Goal: Task Accomplishment & Management: Manage account settings

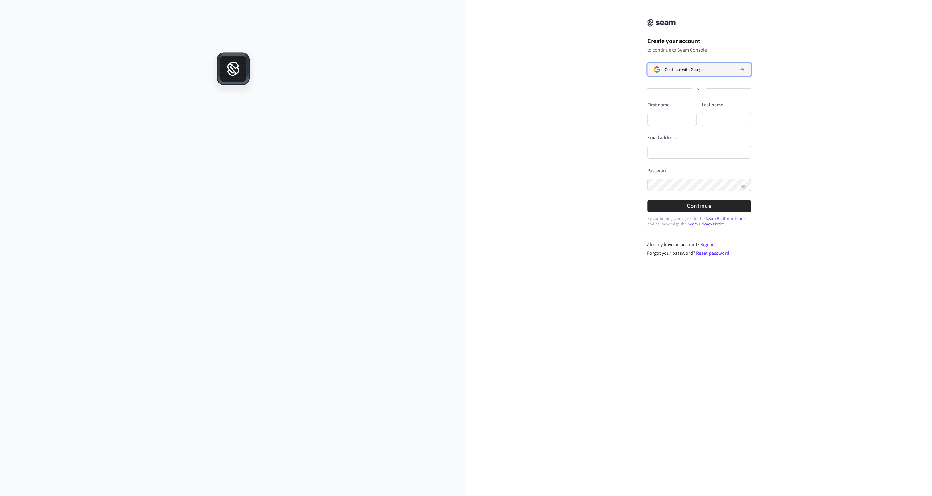
click at [721, 72] on div "Continue with Google" at bounding box center [700, 69] width 70 height 5
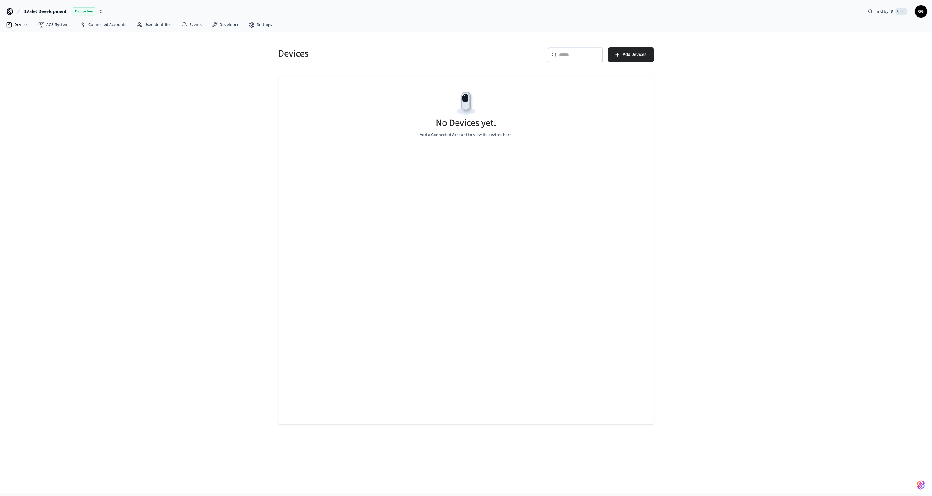
click at [104, 11] on button "1Valet Development Production" at bounding box center [63, 11] width 83 height 13
click at [168, 248] on div "Devices ​ ​ Add Devices No Devices yet. Add a Connected Account to view its dev…" at bounding box center [466, 262] width 932 height 460
click at [55, 25] on link "ACS Systems" at bounding box center [54, 24] width 42 height 11
click at [620, 63] on div "​ ​ New Access System" at bounding box center [562, 57] width 184 height 20
drag, startPoint x: 42, startPoint y: 177, endPoint x: 45, endPoint y: 174, distance: 4.2
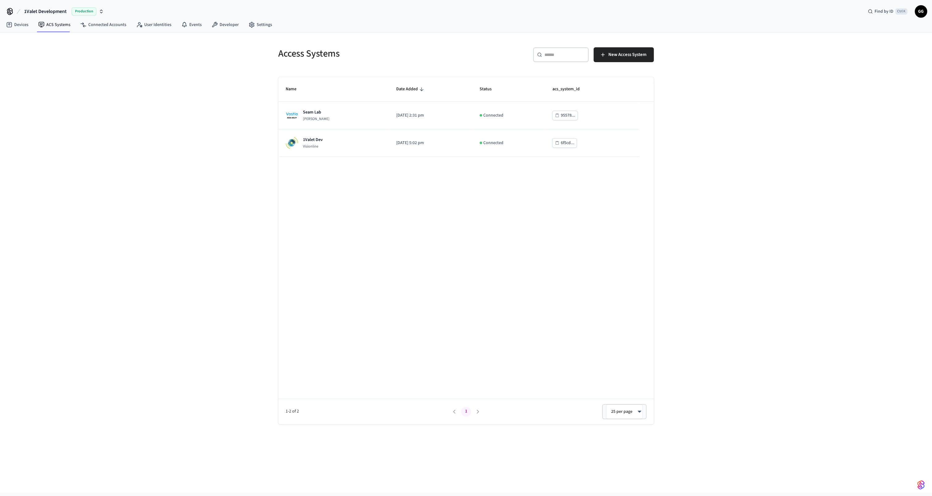
click at [43, 175] on div "Access Systems ​ ​ New Access System Name Date Added Status acs_system_id Seam …" at bounding box center [466, 262] width 932 height 460
click at [161, 26] on link "User Identities" at bounding box center [153, 24] width 45 height 11
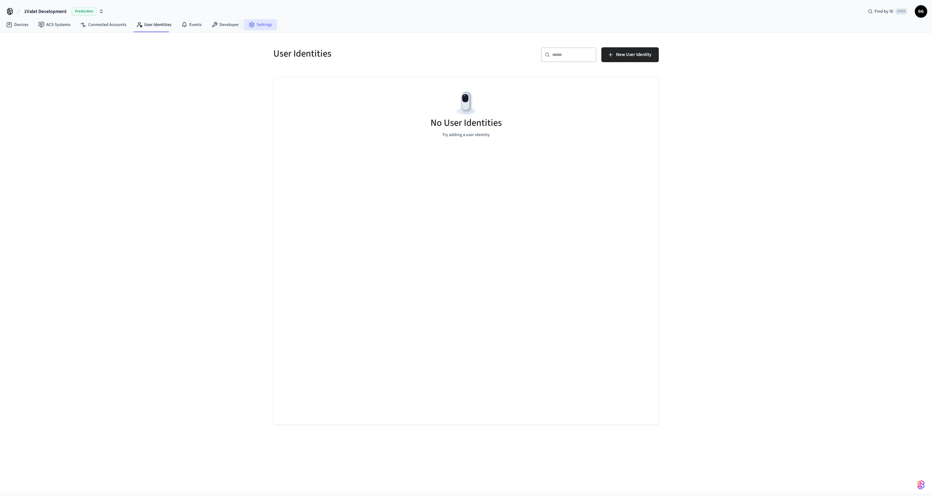
click at [254, 25] on link "Settings" at bounding box center [260, 24] width 33 height 11
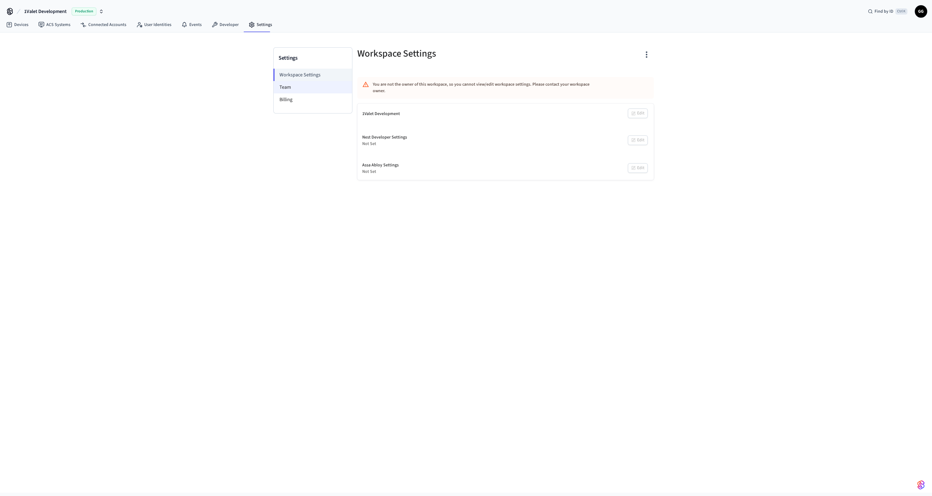
click at [304, 86] on li "Team" at bounding box center [313, 87] width 78 height 12
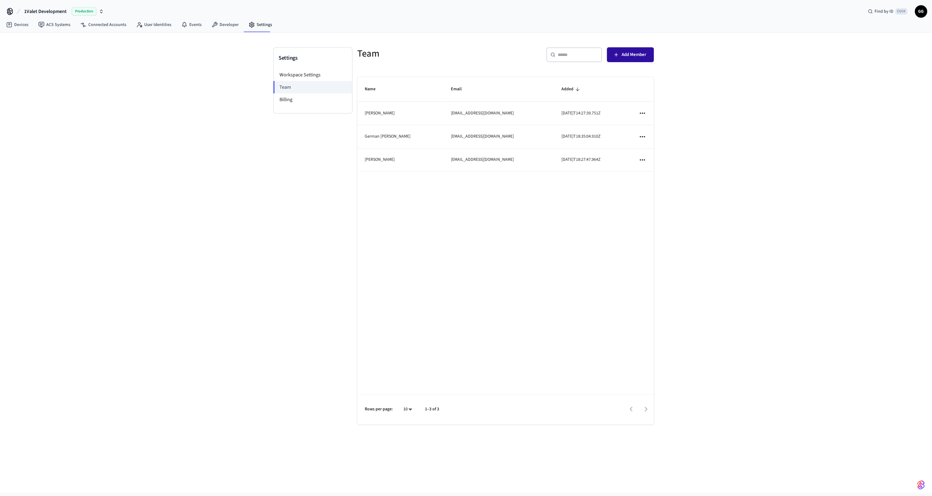
click at [644, 55] on span "Add Member" at bounding box center [634, 55] width 25 height 8
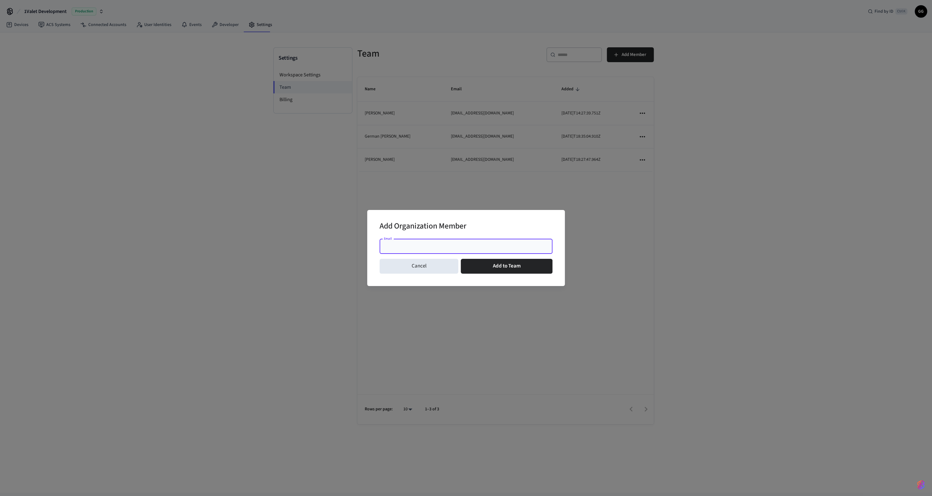
click at [430, 243] on input "Email" at bounding box center [466, 246] width 166 height 6
click at [411, 245] on input "Email" at bounding box center [466, 246] width 166 height 6
paste input "**********"
type input "**********"
click at [522, 266] on button "Add to Team" at bounding box center [507, 266] width 92 height 15
